Goal: Task Accomplishment & Management: Complete application form

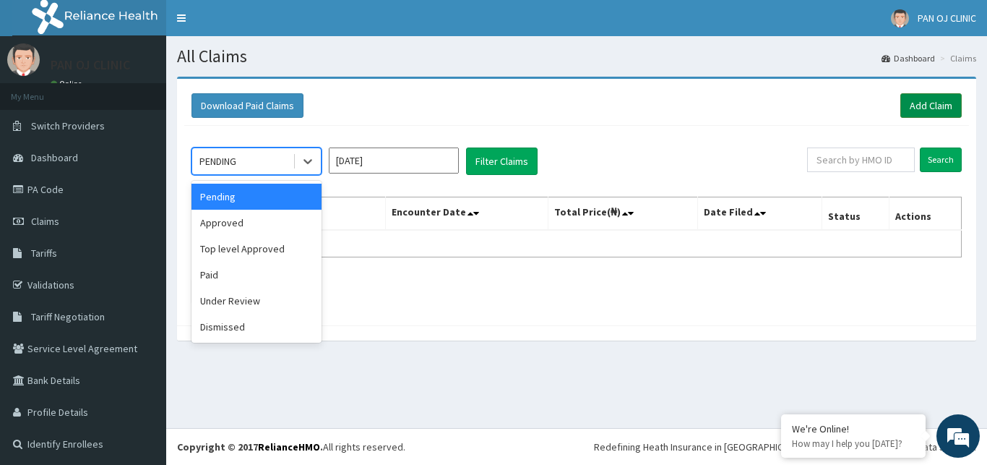
click at [929, 106] on link "Add Claim" at bounding box center [930, 105] width 61 height 25
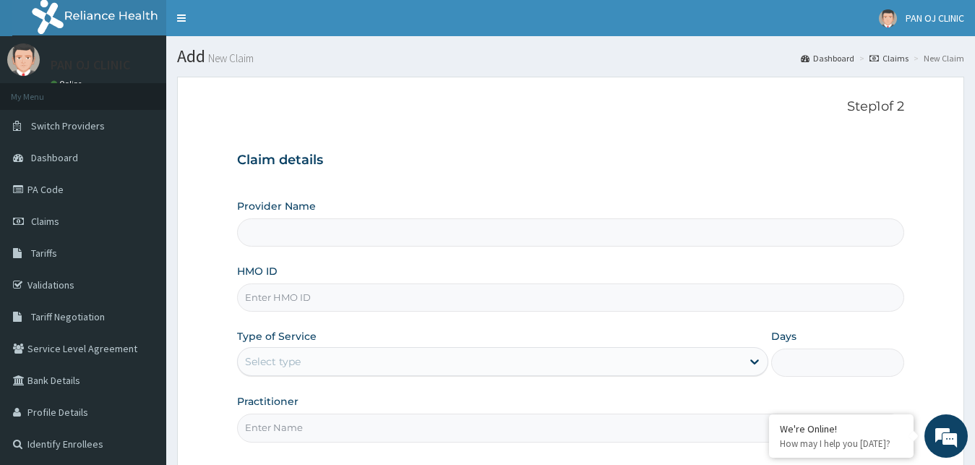
type input "PAN OJ CLINIC"
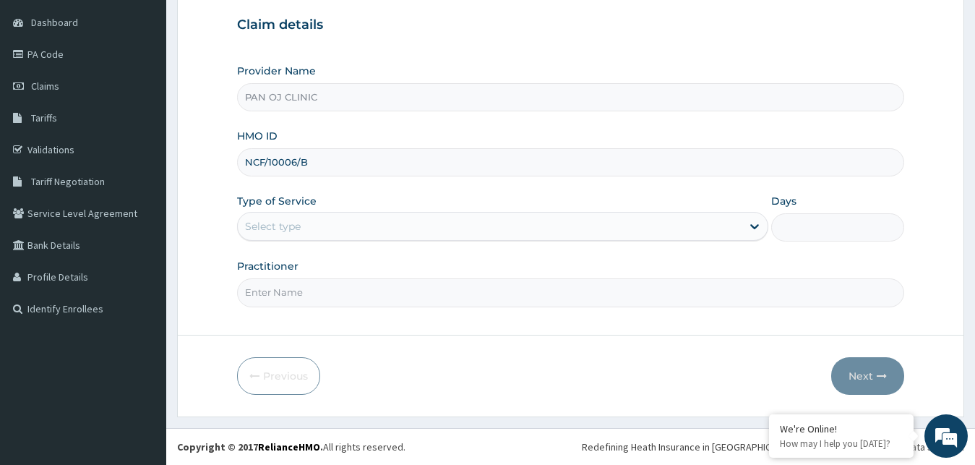
type input "NCF/10006/B"
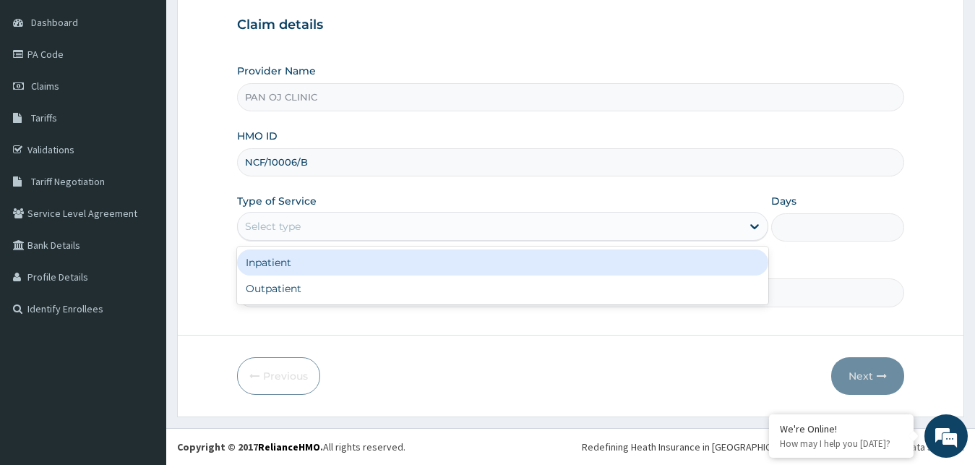
drag, startPoint x: 389, startPoint y: 224, endPoint x: 383, endPoint y: 233, distance: 11.0
click at [388, 225] on div "Select type" at bounding box center [490, 226] width 504 height 23
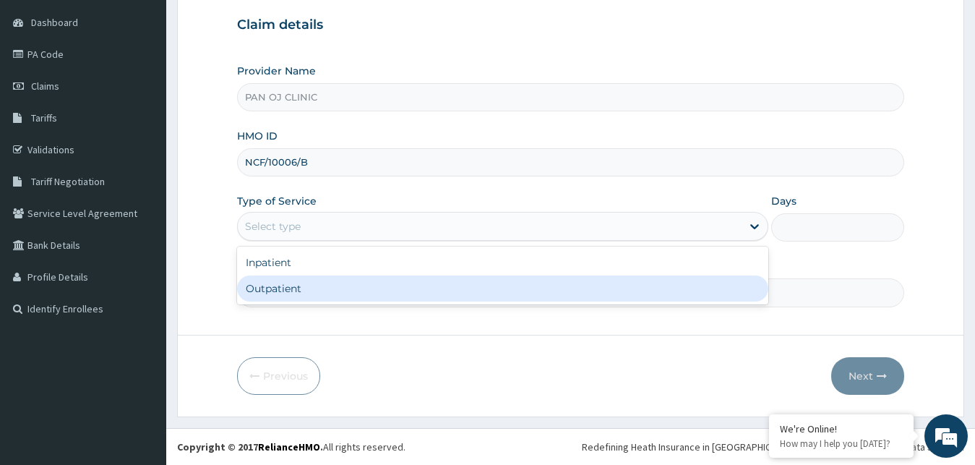
click at [317, 286] on div "Outpatient" at bounding box center [503, 288] width 532 height 26
type input "1"
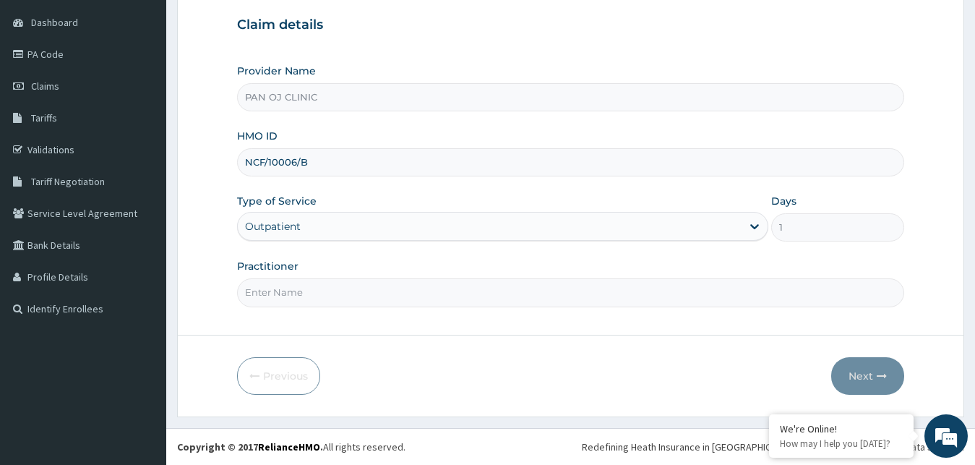
click at [308, 290] on input "Practitioner" at bounding box center [571, 292] width 668 height 28
type input "[PERSON_NAME]"
click at [878, 379] on icon "button" at bounding box center [882, 376] width 10 height 10
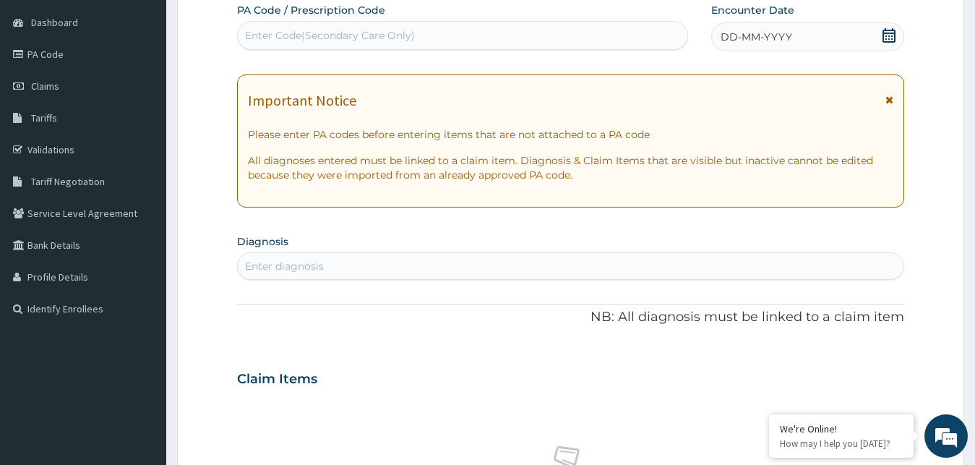
click at [895, 36] on icon at bounding box center [888, 35] width 13 height 14
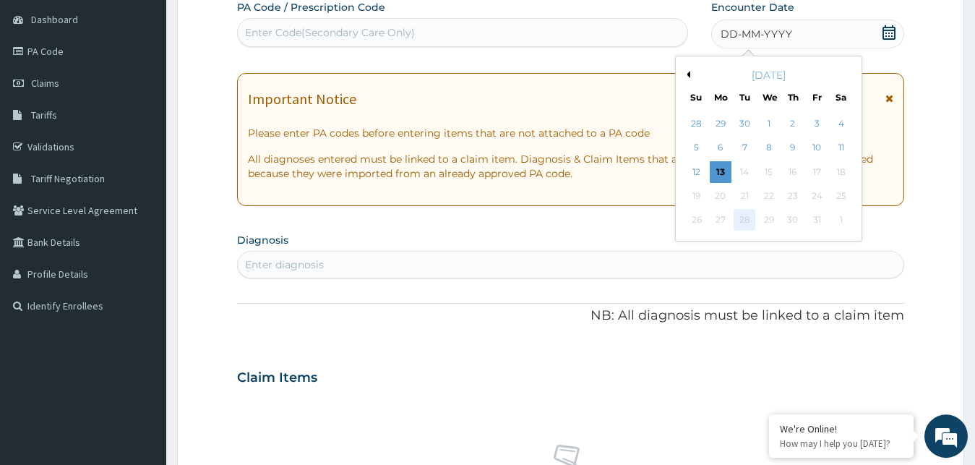
scroll to position [135, 0]
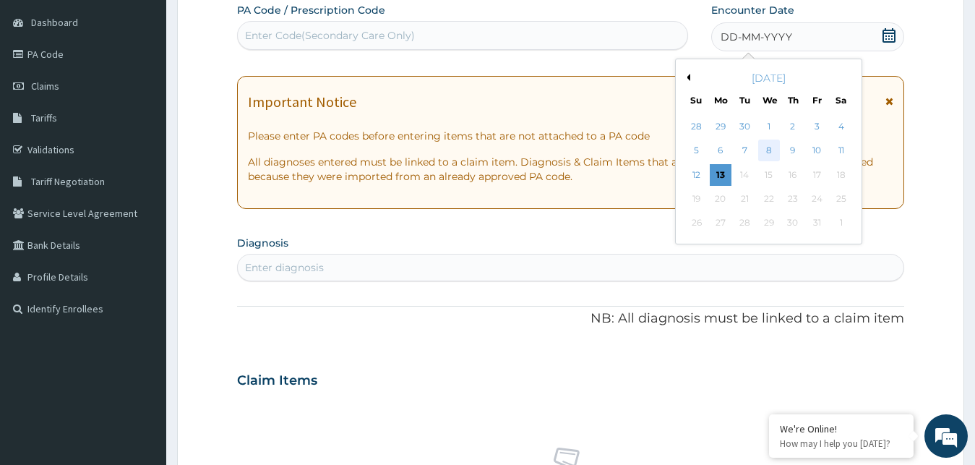
click at [760, 143] on div "8" at bounding box center [768, 151] width 22 height 22
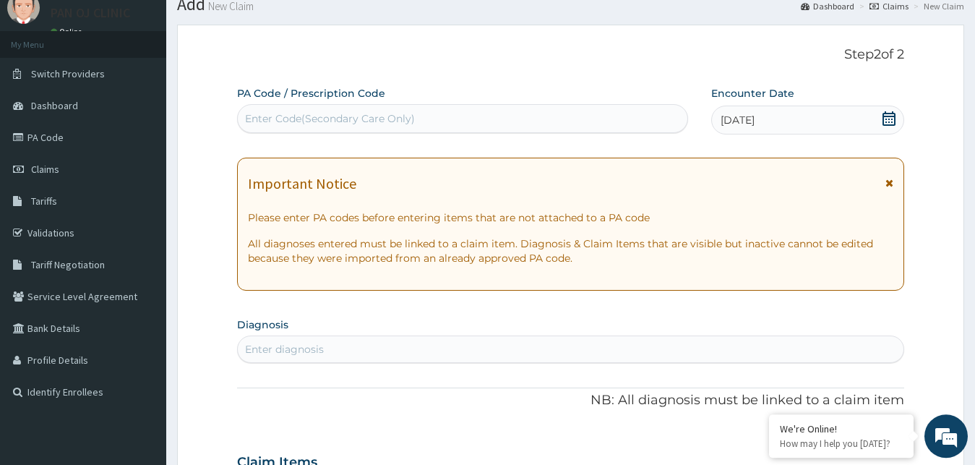
scroll to position [0, 0]
